Goal: Information Seeking & Learning: Learn about a topic

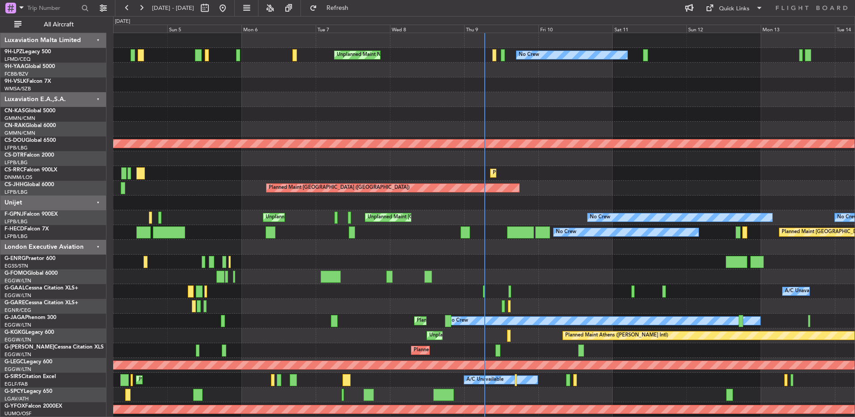
click at [537, 94] on div at bounding box center [483, 99] width 741 height 15
click at [490, 31] on div "Thu 9" at bounding box center [501, 29] width 74 height 8
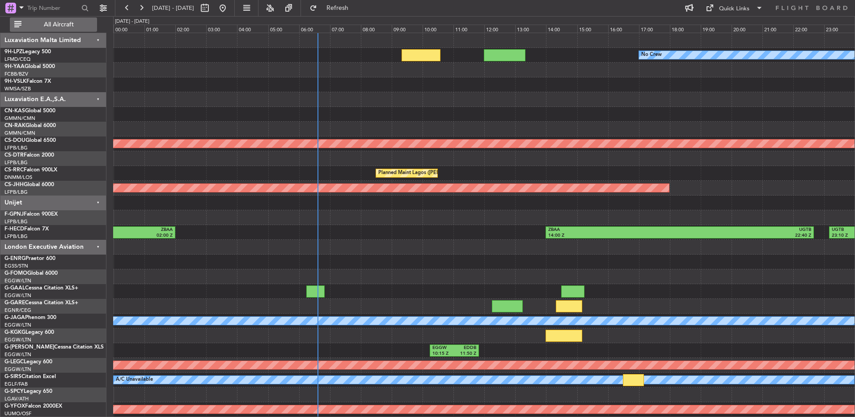
click at [59, 25] on span "All Aircraft" at bounding box center [58, 24] width 71 height 6
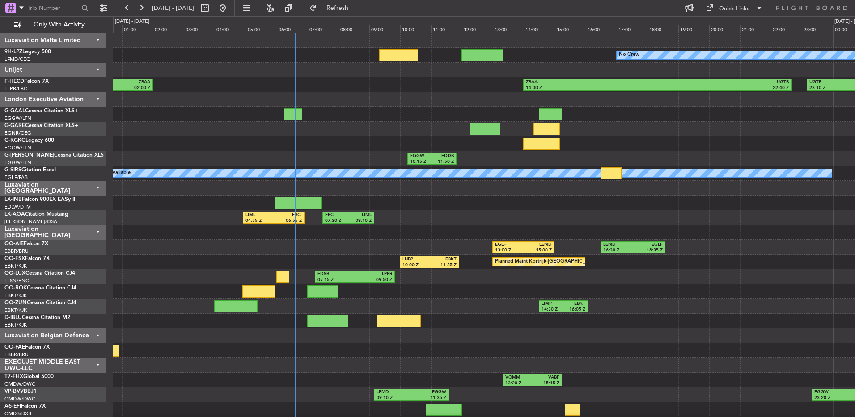
click at [419, 102] on div at bounding box center [483, 99] width 741 height 15
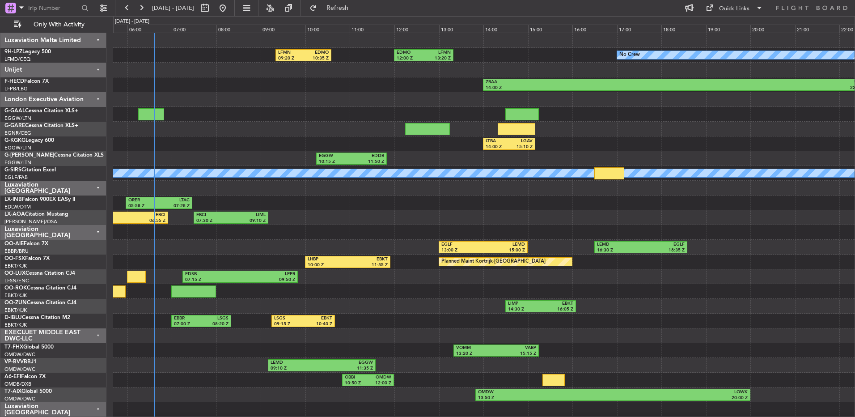
click at [527, 154] on div "No Crew LFMN 09:20 Z EDMO 10:35 Z EDMO 12:00 Z LFMN 13:20 Z ZBAA 14:00 Z UGTB 2…" at bounding box center [483, 269] width 741 height 472
click at [80, 70] on div "Unijet" at bounding box center [53, 70] width 106 height 15
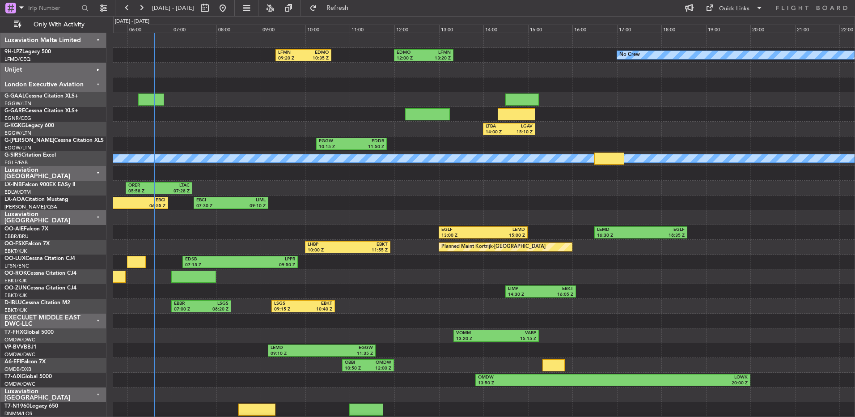
click at [82, 45] on div "Luxaviation Malta Limited" at bounding box center [53, 40] width 106 height 15
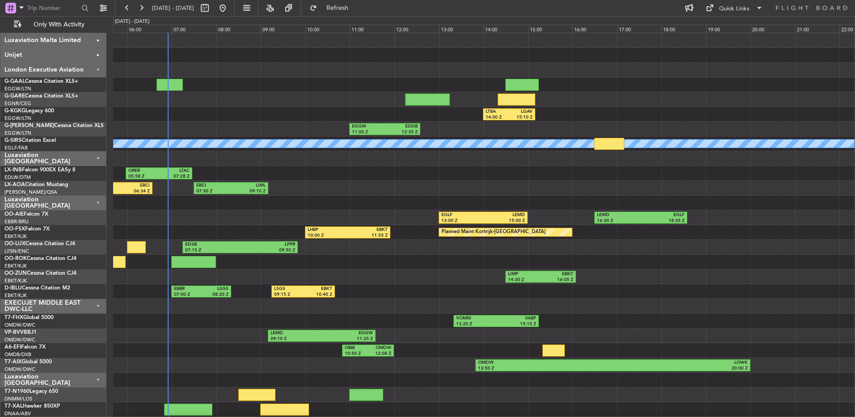
click at [75, 163] on div "Luxaviation [GEOGRAPHIC_DATA]" at bounding box center [53, 158] width 106 height 15
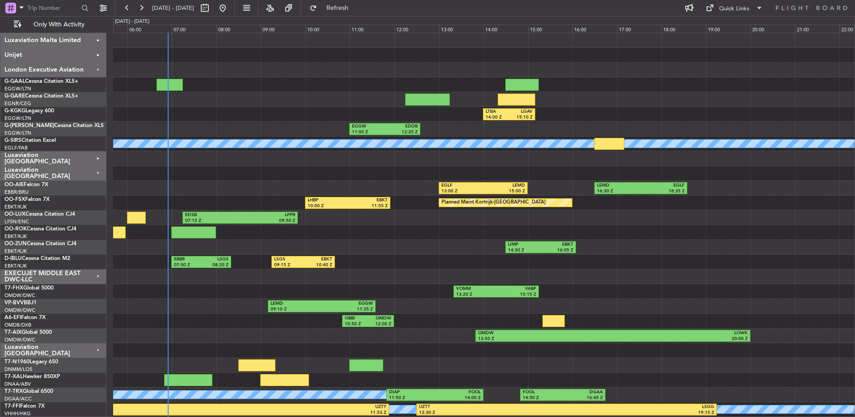
scroll to position [29, 0]
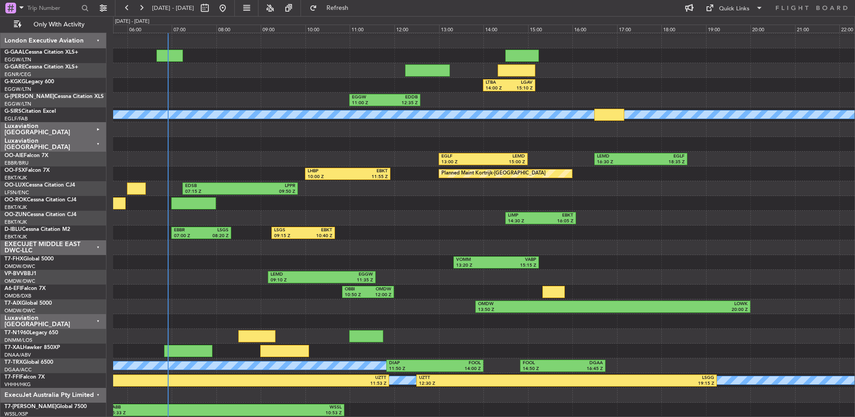
click at [93, 392] on div "ExecuJet Australia Pty Limited" at bounding box center [53, 395] width 106 height 15
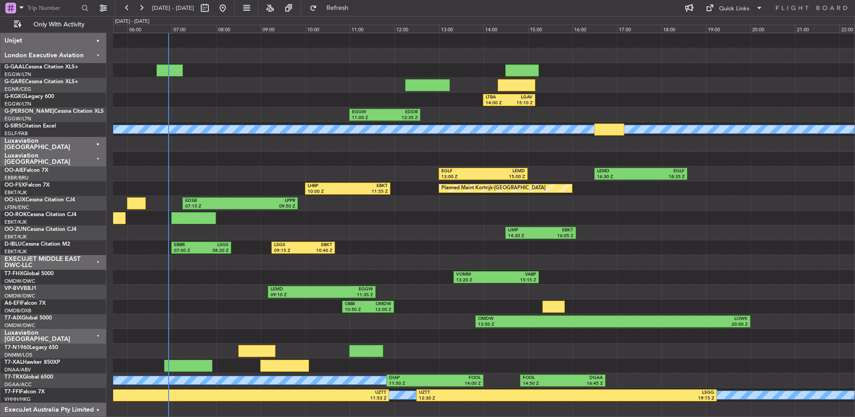
click at [100, 159] on div "Luxaviation [GEOGRAPHIC_DATA]" at bounding box center [53, 159] width 106 height 15
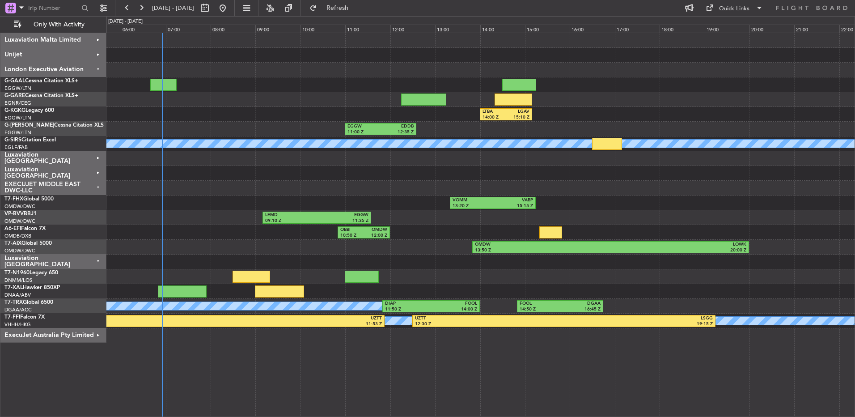
scroll to position [0, 0]
